Goal: Information Seeking & Learning: Learn about a topic

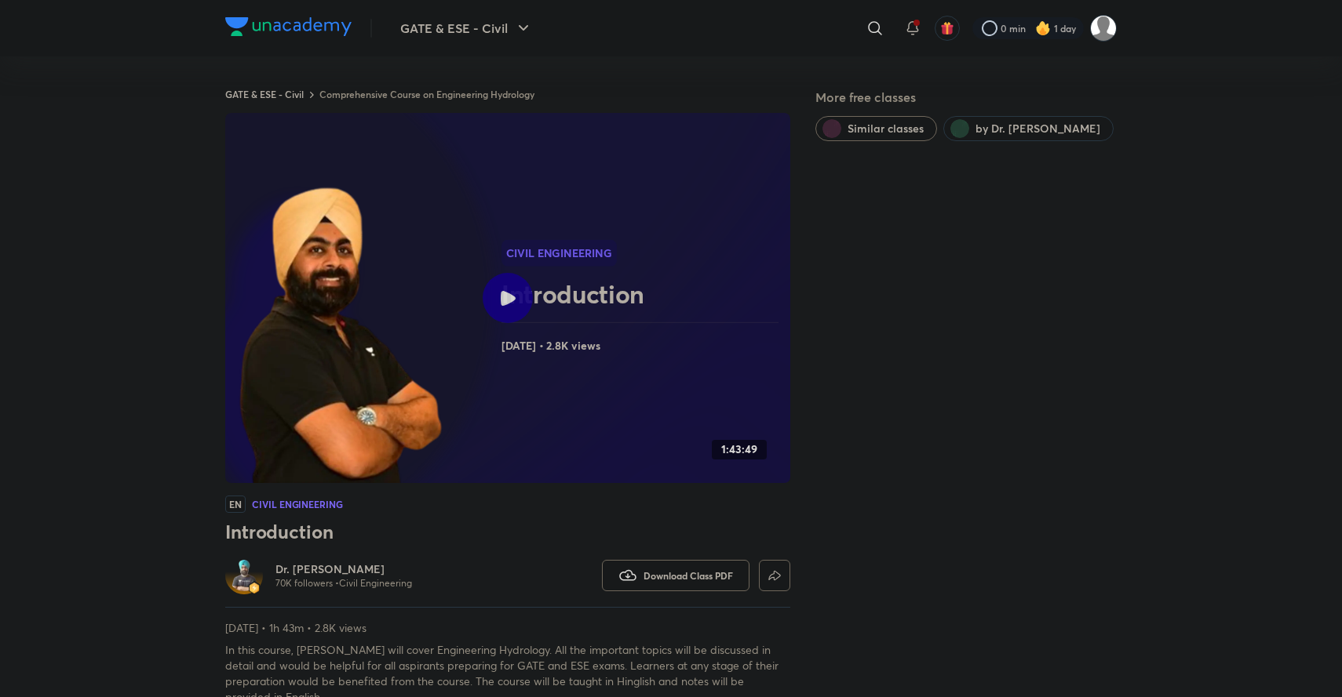
click at [512, 286] on div at bounding box center [508, 298] width 50 height 50
